Goal: Information Seeking & Learning: Find specific fact

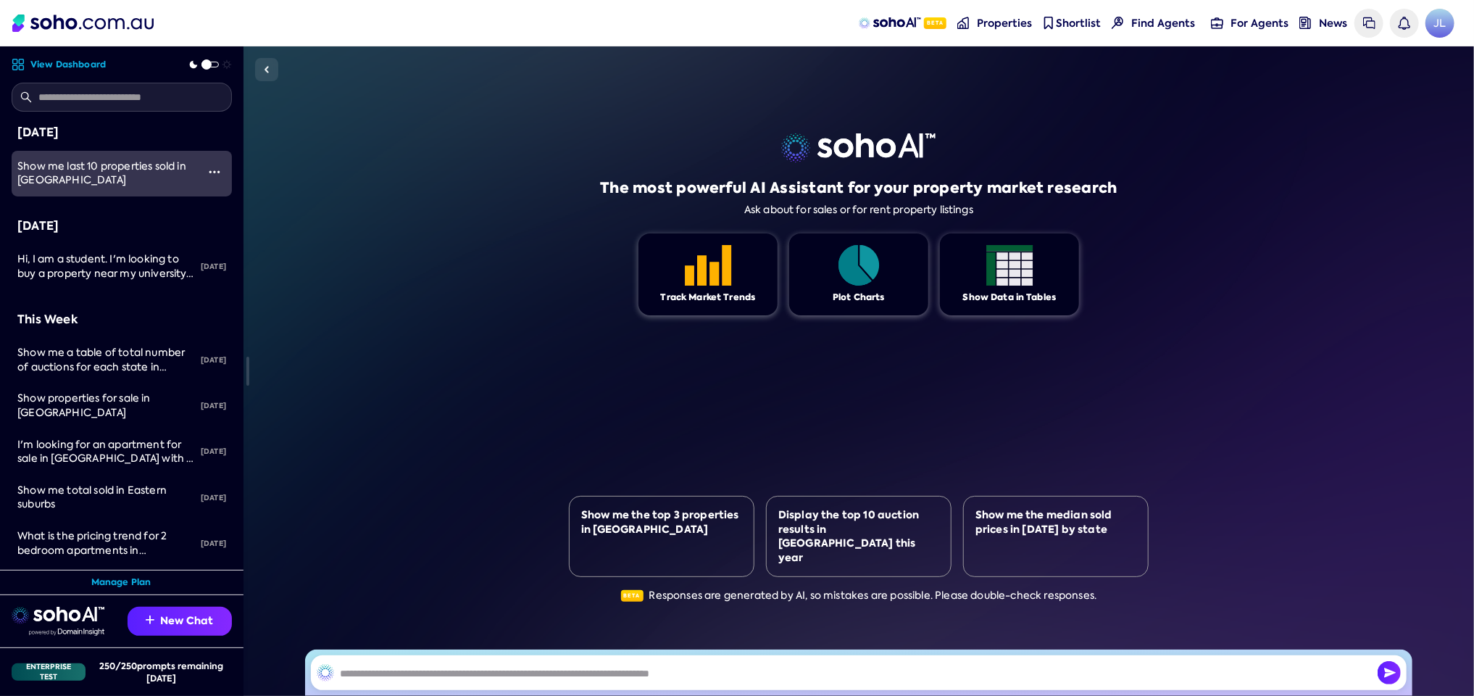
click at [87, 176] on span "Show me last 10 properties sold in [GEOGRAPHIC_DATA]" at bounding box center [101, 173] width 169 height 28
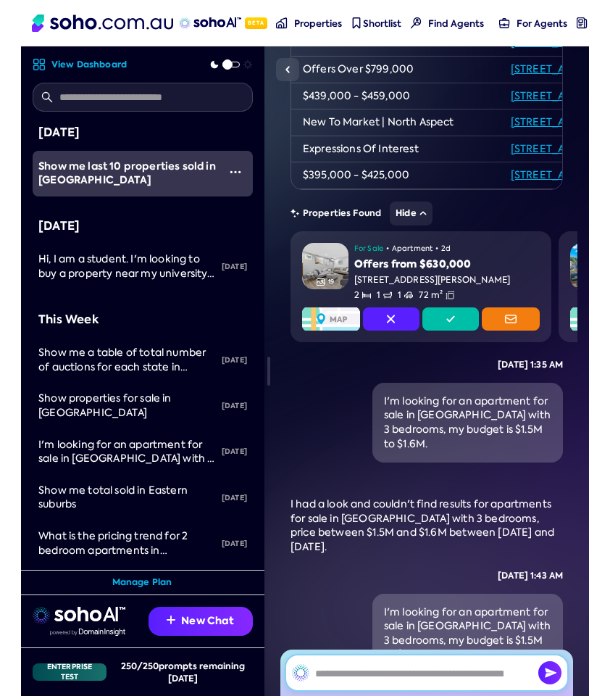
scroll to position [1454, 0]
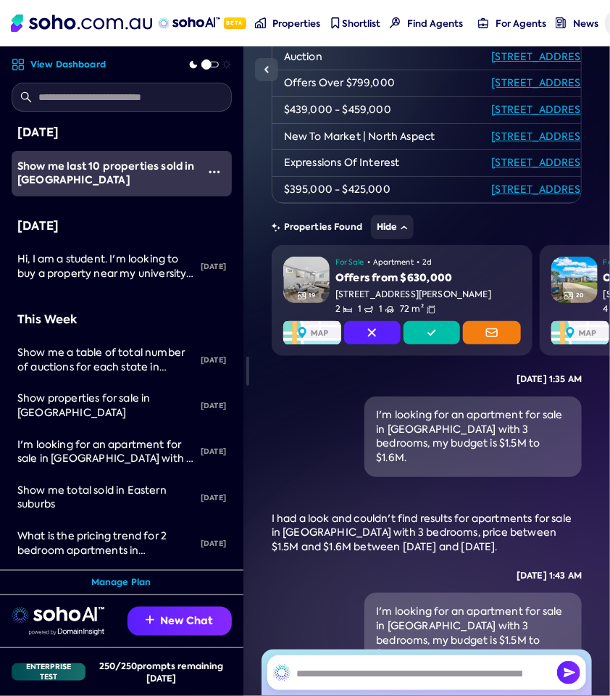
click at [208, 60] on span at bounding box center [207, 64] width 10 height 10
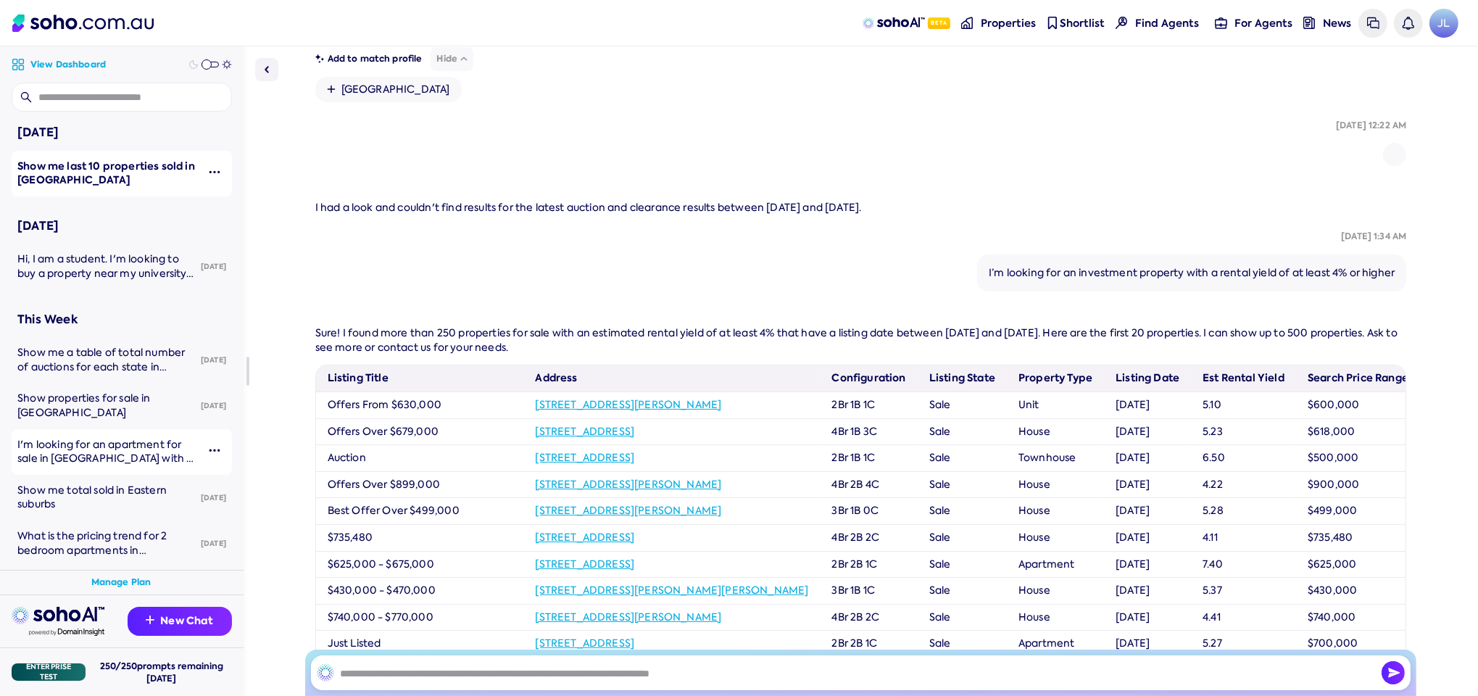
scroll to position [609, 0]
click at [211, 59] on span at bounding box center [207, 64] width 10 height 10
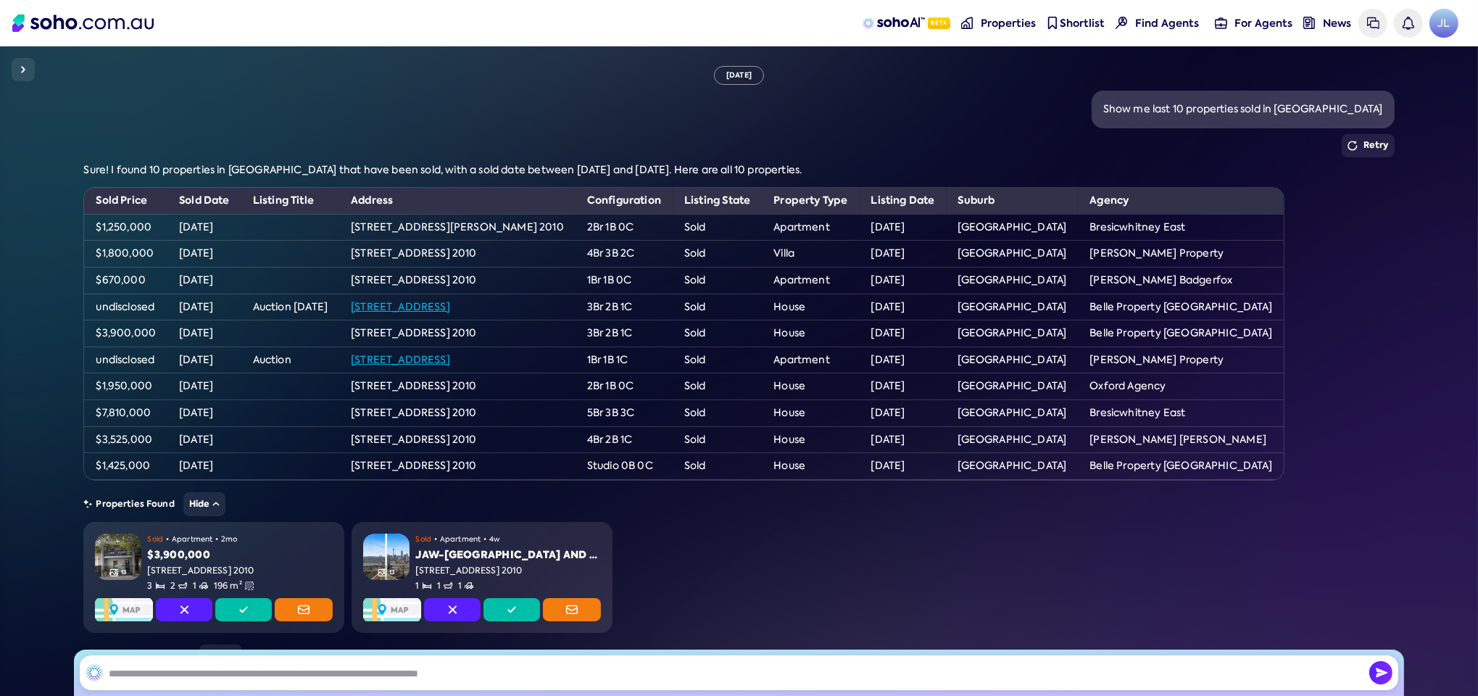
scroll to position [0, 0]
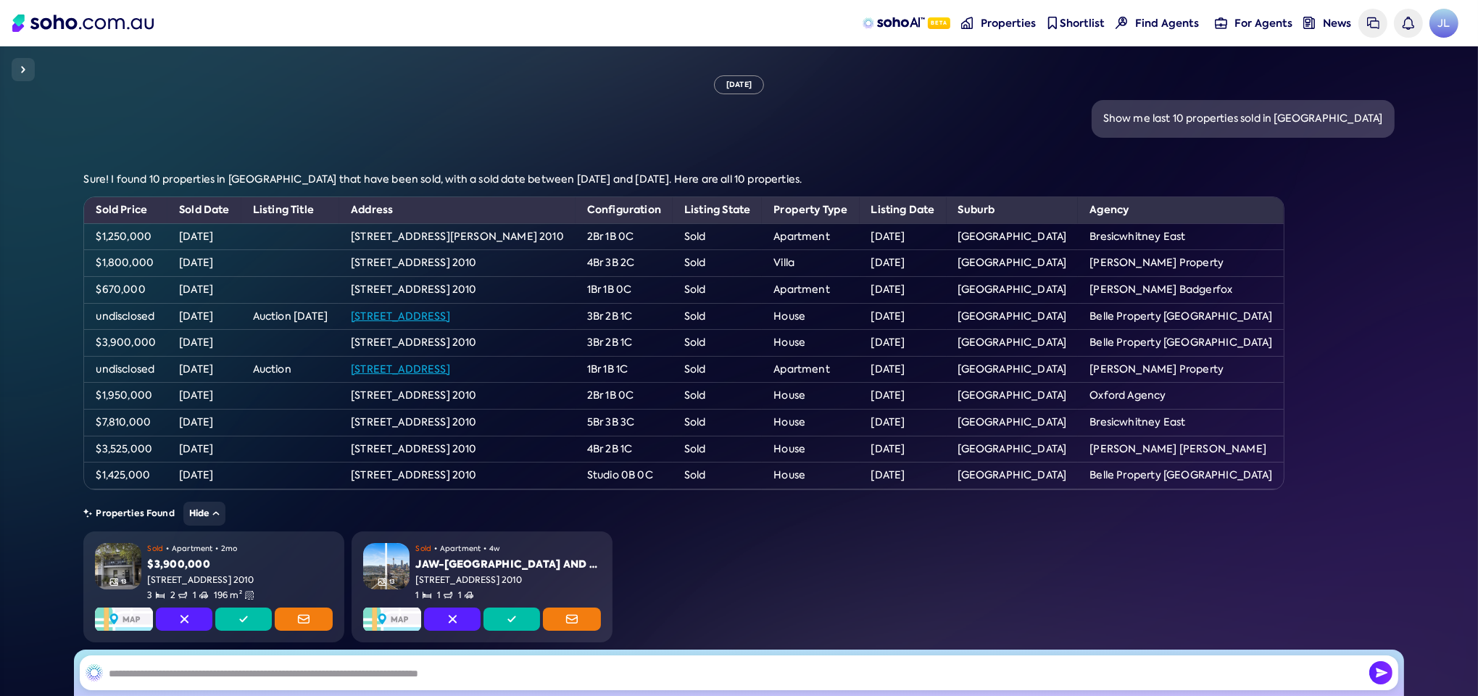
click at [12, 59] on div "Wed, September 10 Show me last 10 properties sold in Darlinghurst Retry Sure! I…" at bounding box center [739, 371] width 1478 height 650
click at [12, 66] on button at bounding box center [23, 69] width 23 height 23
